Goal: Information Seeking & Learning: Understand process/instructions

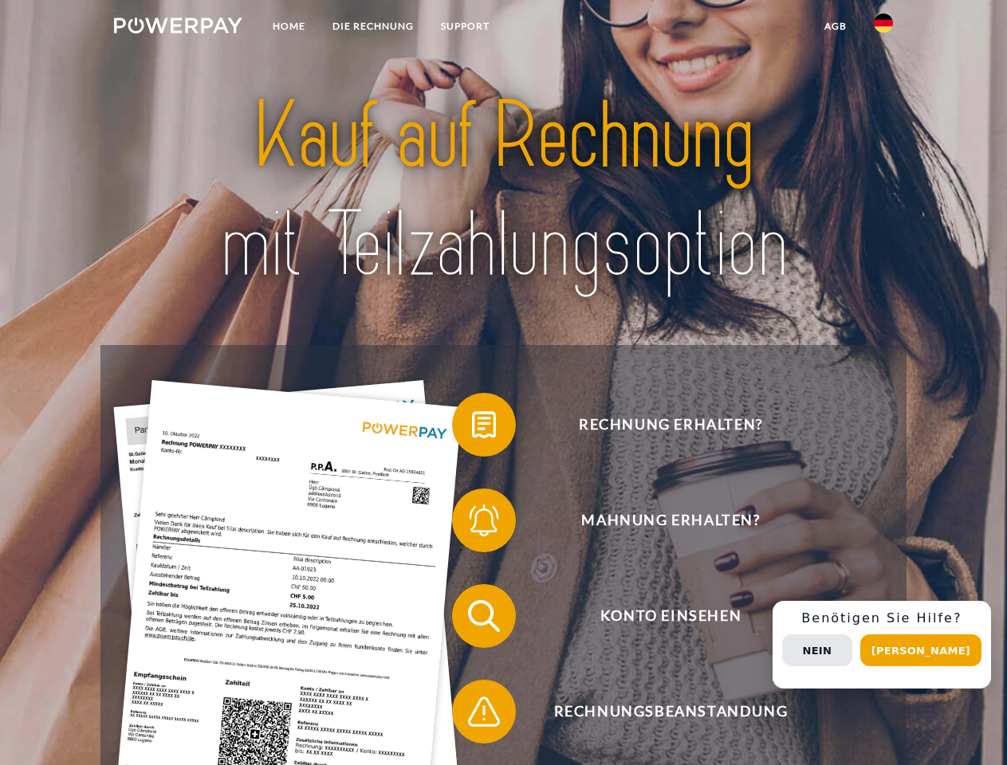
click at [178, 28] on img at bounding box center [178, 26] width 128 height 16
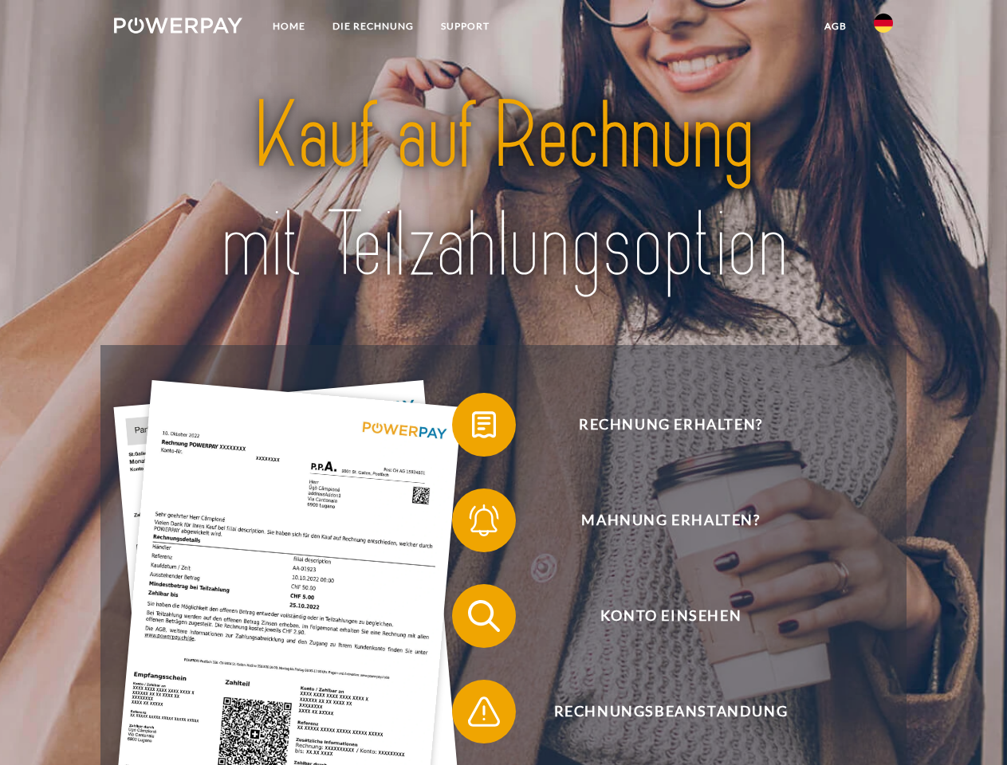
click at [883, 28] on img at bounding box center [883, 23] width 19 height 19
click at [835, 26] on link "agb" at bounding box center [835, 26] width 49 height 29
click at [472, 428] on span at bounding box center [460, 425] width 80 height 80
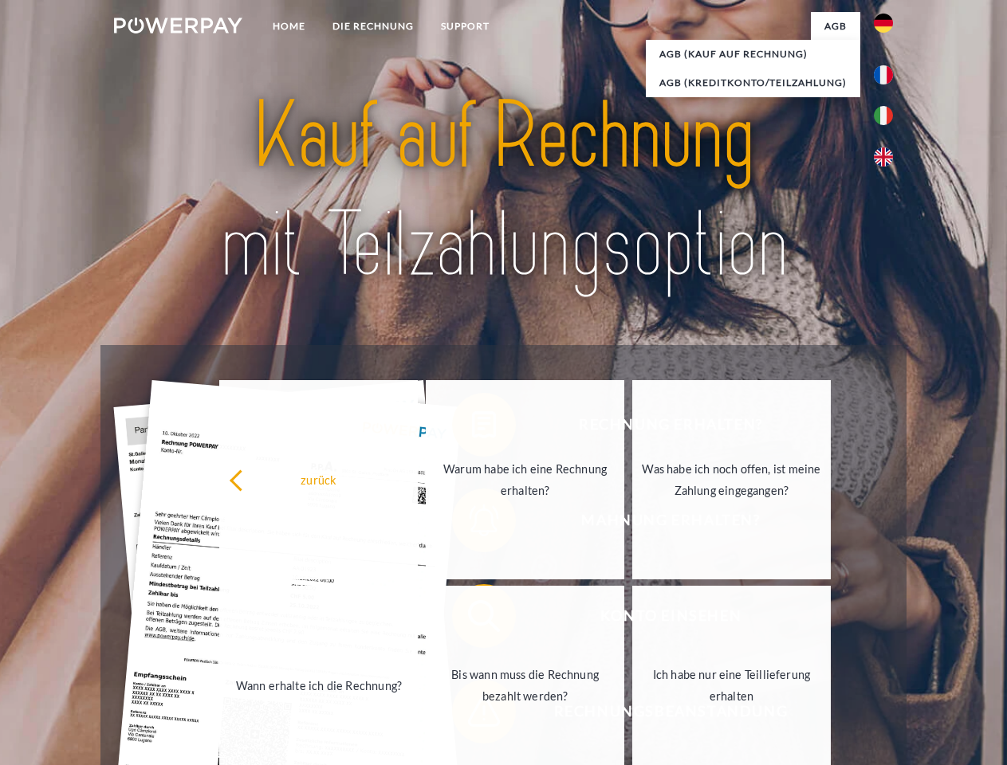
click at [472, 619] on link "Bis wann muss die Rechnung bezahlt werden?" at bounding box center [525, 685] width 198 height 199
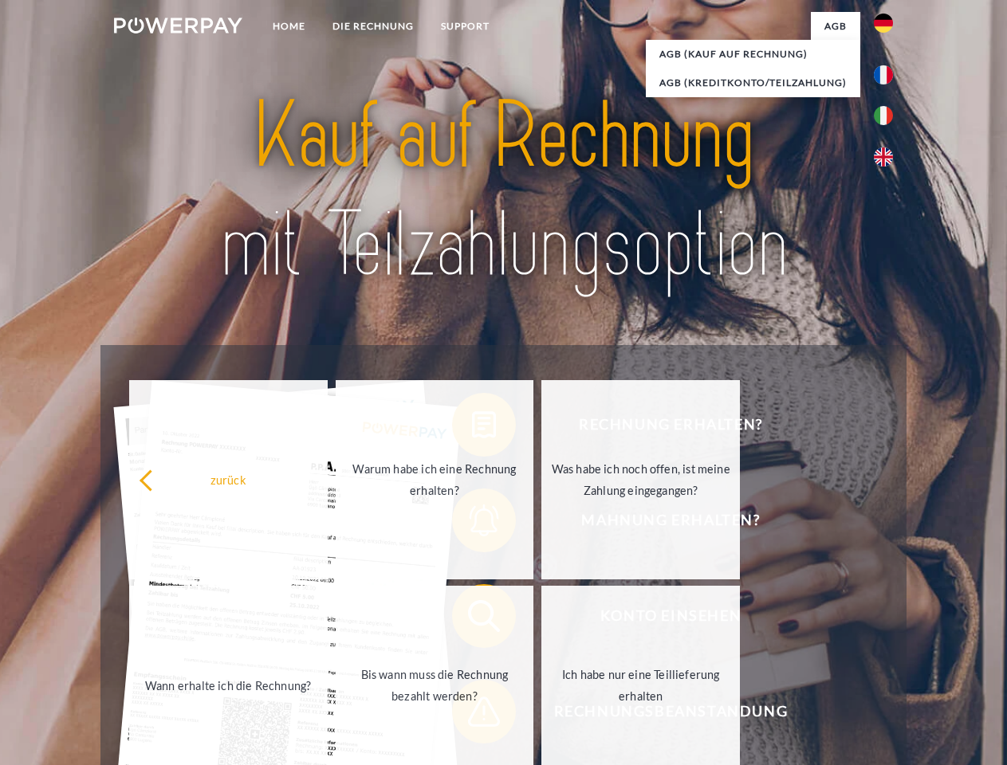
click at [472, 715] on span at bounding box center [460, 712] width 80 height 80
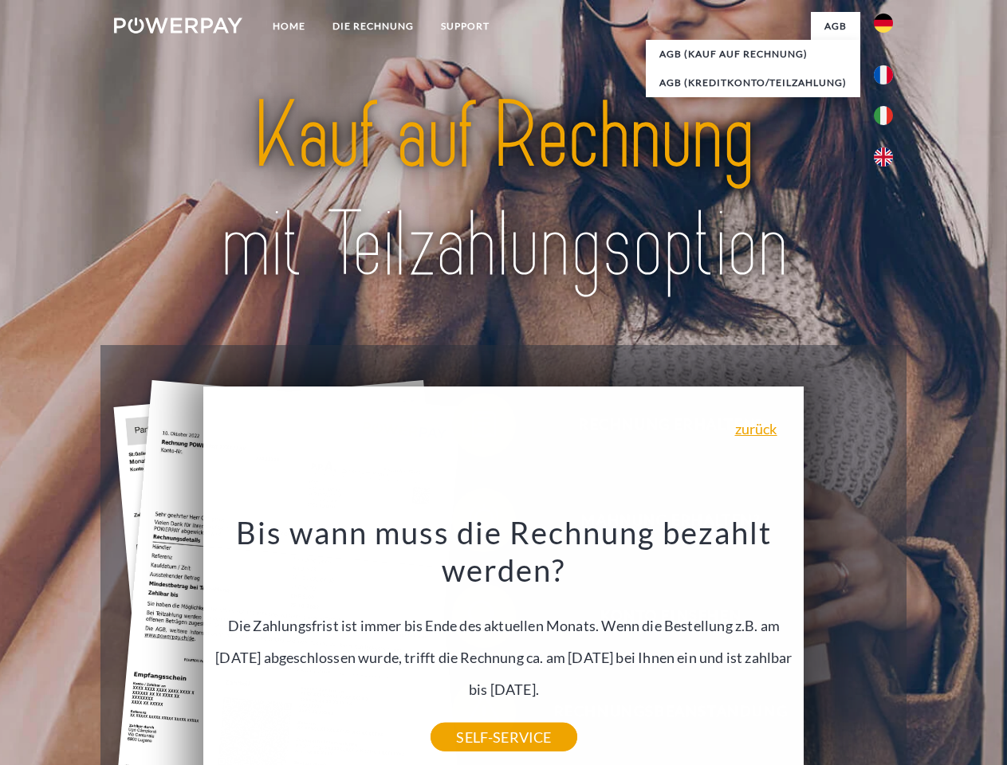
click at [887, 645] on div "Rechnung erhalten? Mahnung erhalten? Konto einsehen" at bounding box center [502, 664] width 805 height 638
click at [848, 648] on span "Konto einsehen" at bounding box center [670, 616] width 391 height 64
click at [926, 650] on header "Home DIE RECHNUNG SUPPORT" at bounding box center [503, 550] width 1007 height 1101
